Goal: Information Seeking & Learning: Learn about a topic

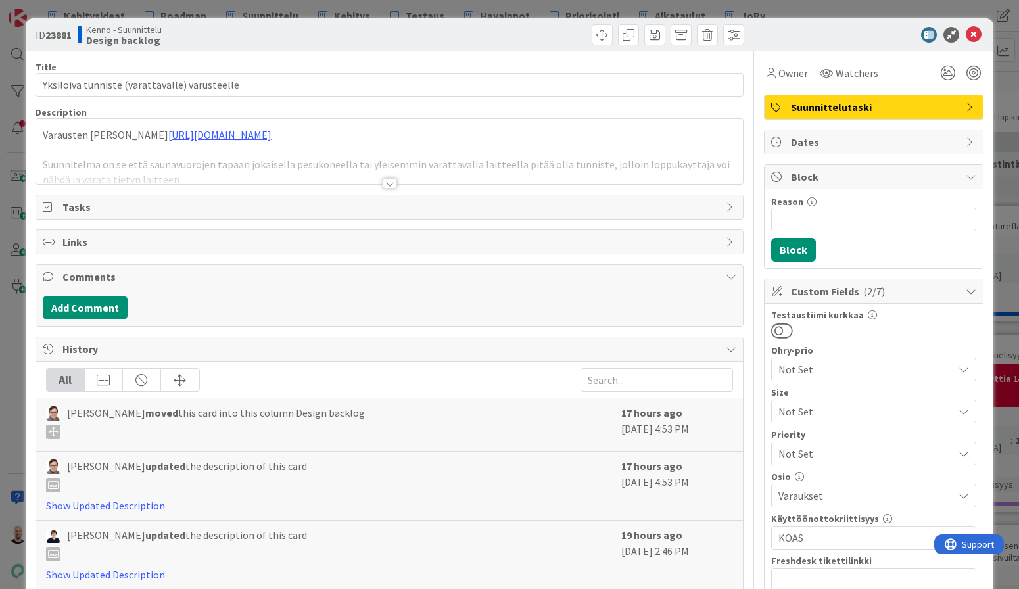
click at [389, 184] on div at bounding box center [390, 183] width 14 height 11
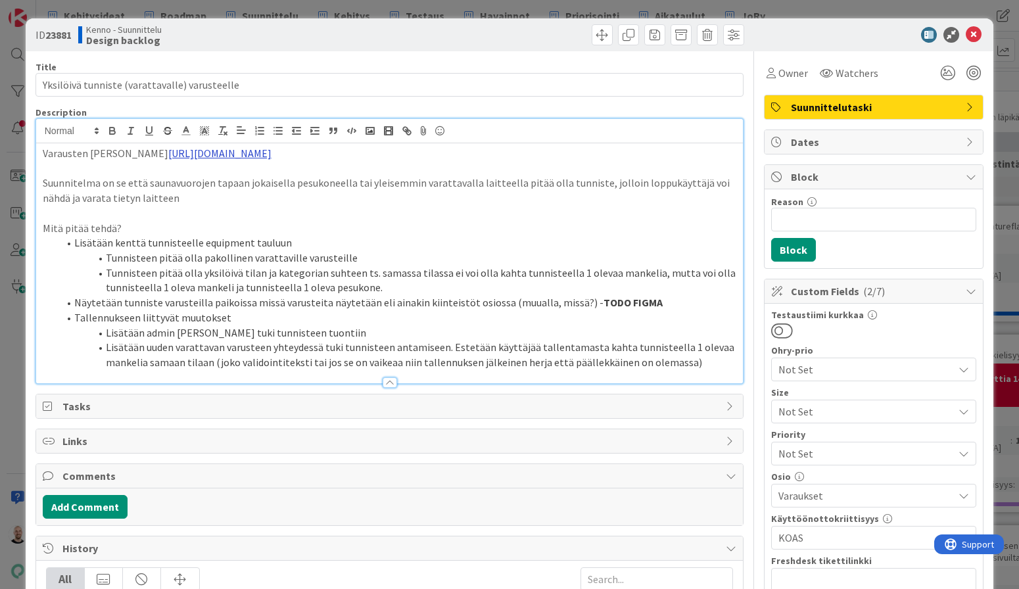
click at [272, 155] on link "[URL][DOMAIN_NAME]" at bounding box center [219, 153] width 103 height 13
click at [381, 177] on link "[URL][DOMAIN_NAME]" at bounding box center [361, 178] width 90 height 17
click at [423, 304] on li "Näytetään tunniste varusteilla paikoissa missä varusteita näytetään eli ainakin…" at bounding box center [398, 302] width 679 height 15
click at [133, 153] on p "Varausten teon figma [URL][DOMAIN_NAME]" at bounding box center [390, 153] width 694 height 15
drag, startPoint x: 197, startPoint y: 188, endPoint x: 41, endPoint y: 153, distance: 159.2
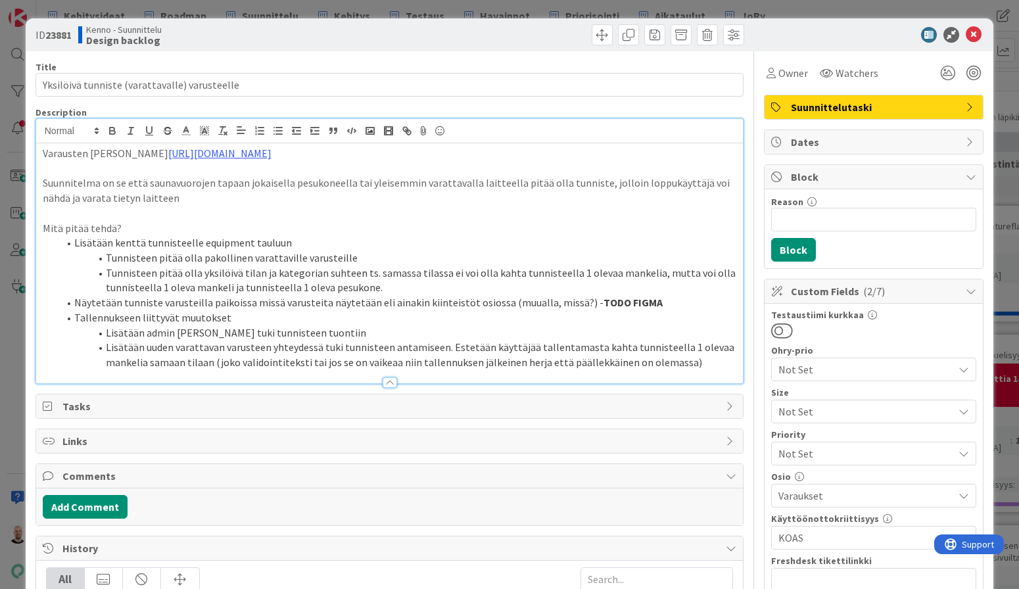
click at [41, 153] on div "Varausten teon figma [URL][DOMAIN_NAME] Suunnitelma on se että saunavuorojen ta…" at bounding box center [389, 263] width 707 height 240
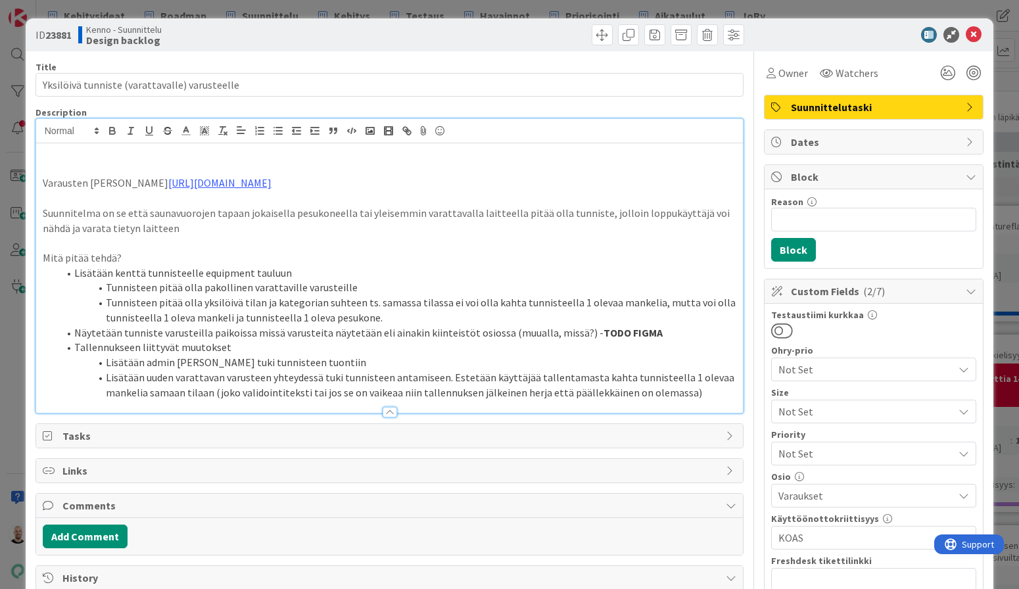
click at [57, 151] on p at bounding box center [390, 153] width 694 height 15
click at [168, 189] on link "[URL][DOMAIN_NAME]" at bounding box center [219, 182] width 103 height 13
click at [339, 220] on link "[URL][DOMAIN_NAME]" at bounding box center [361, 222] width 90 height 17
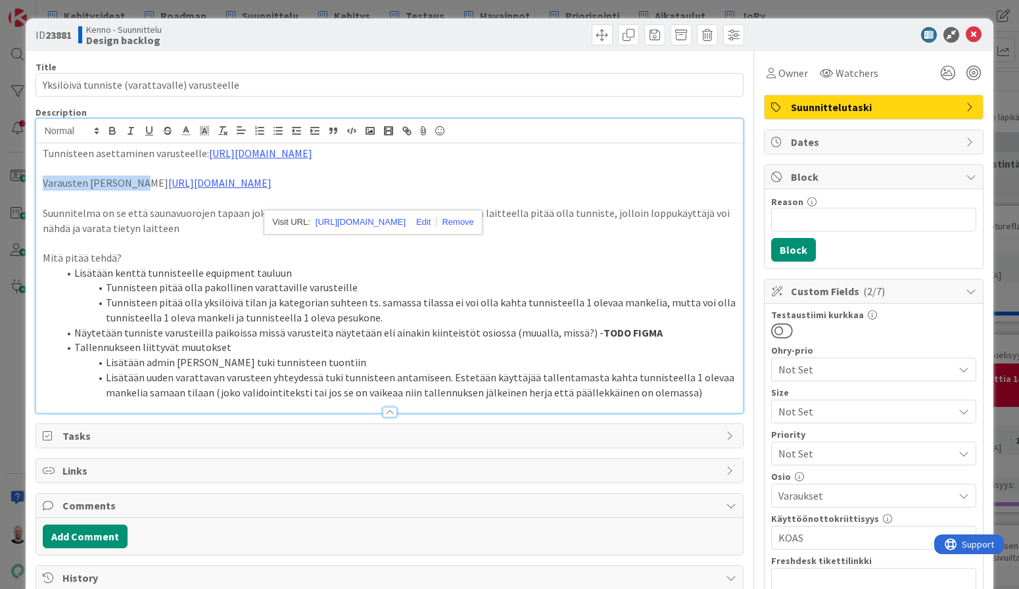
drag, startPoint x: 135, startPoint y: 198, endPoint x: 22, endPoint y: 201, distance: 112.5
click at [22, 201] on div "ID 23881 Kenno - Suunnittelu Design backlog Title 45 / 128 Yksilöivä tunniste (…" at bounding box center [509, 294] width 1019 height 589
click at [728, 191] on p "Miten tunniste näkyy asukassivuilla: [URL][DOMAIN_NAME]" at bounding box center [390, 183] width 694 height 15
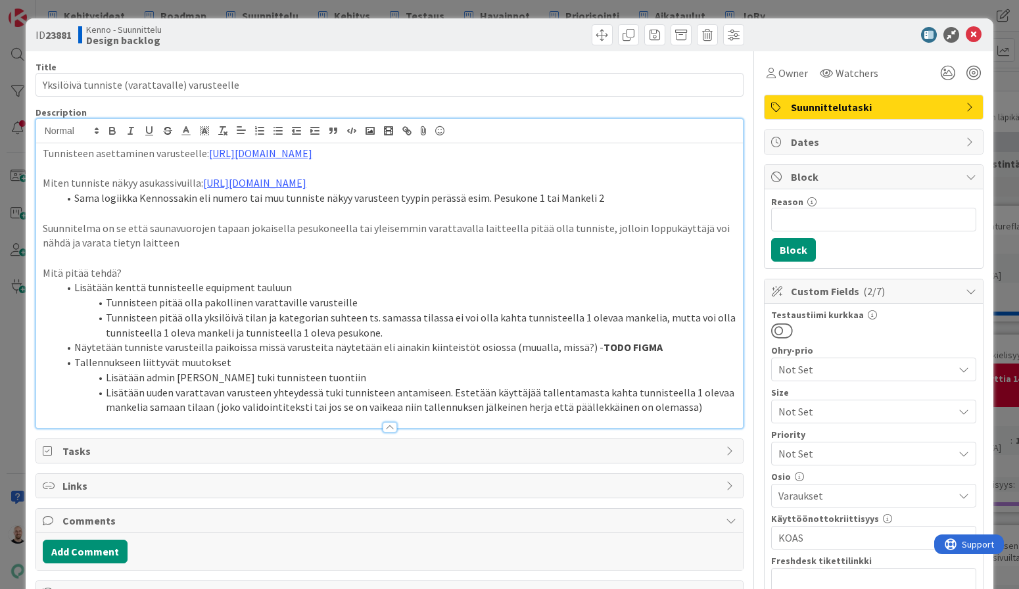
click at [629, 5] on div "ID 23881 Kenno - Suunnittelu Design backlog Title 45 / 128 Yksilöivä tunniste (…" at bounding box center [509, 294] width 1019 height 589
